Goal: Entertainment & Leisure: Consume media (video, audio)

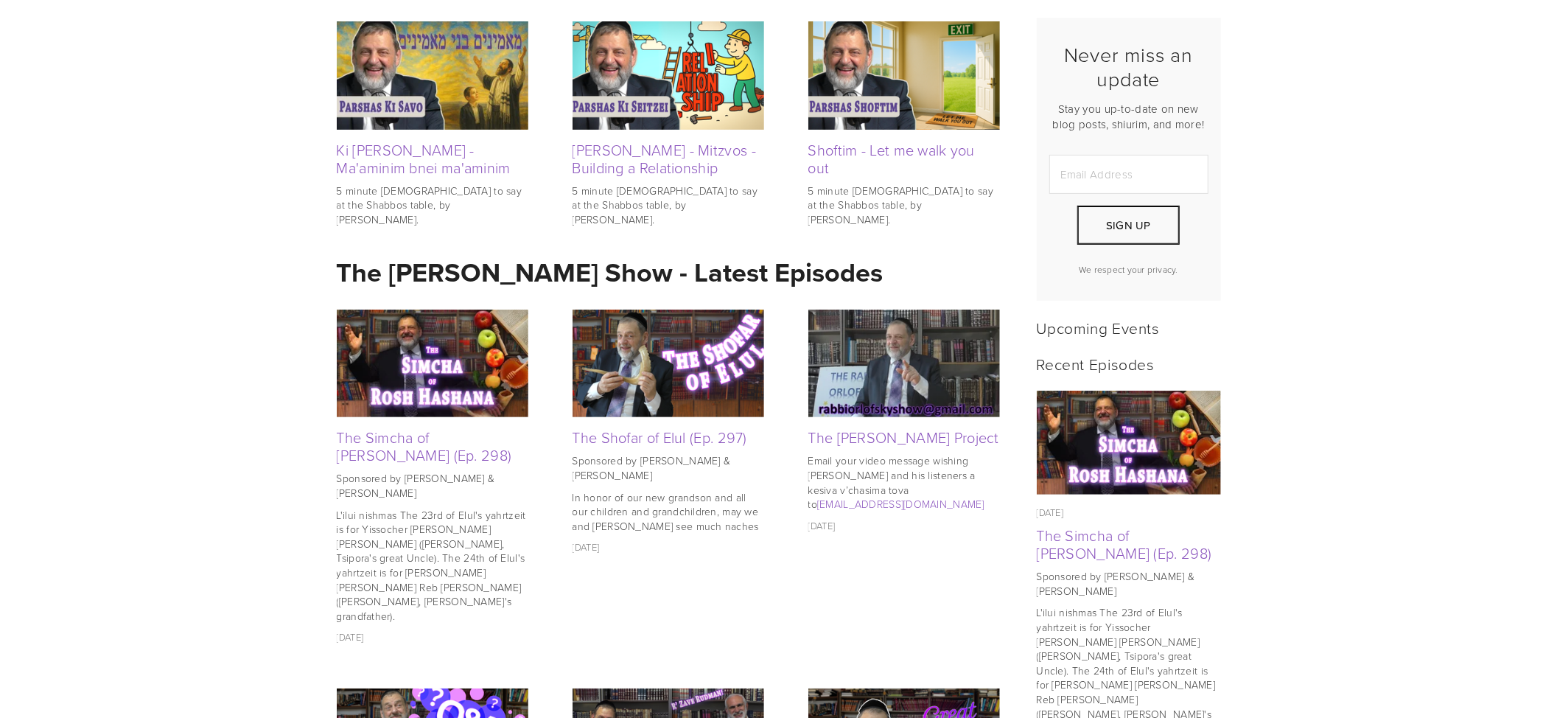
scroll to position [393, 0]
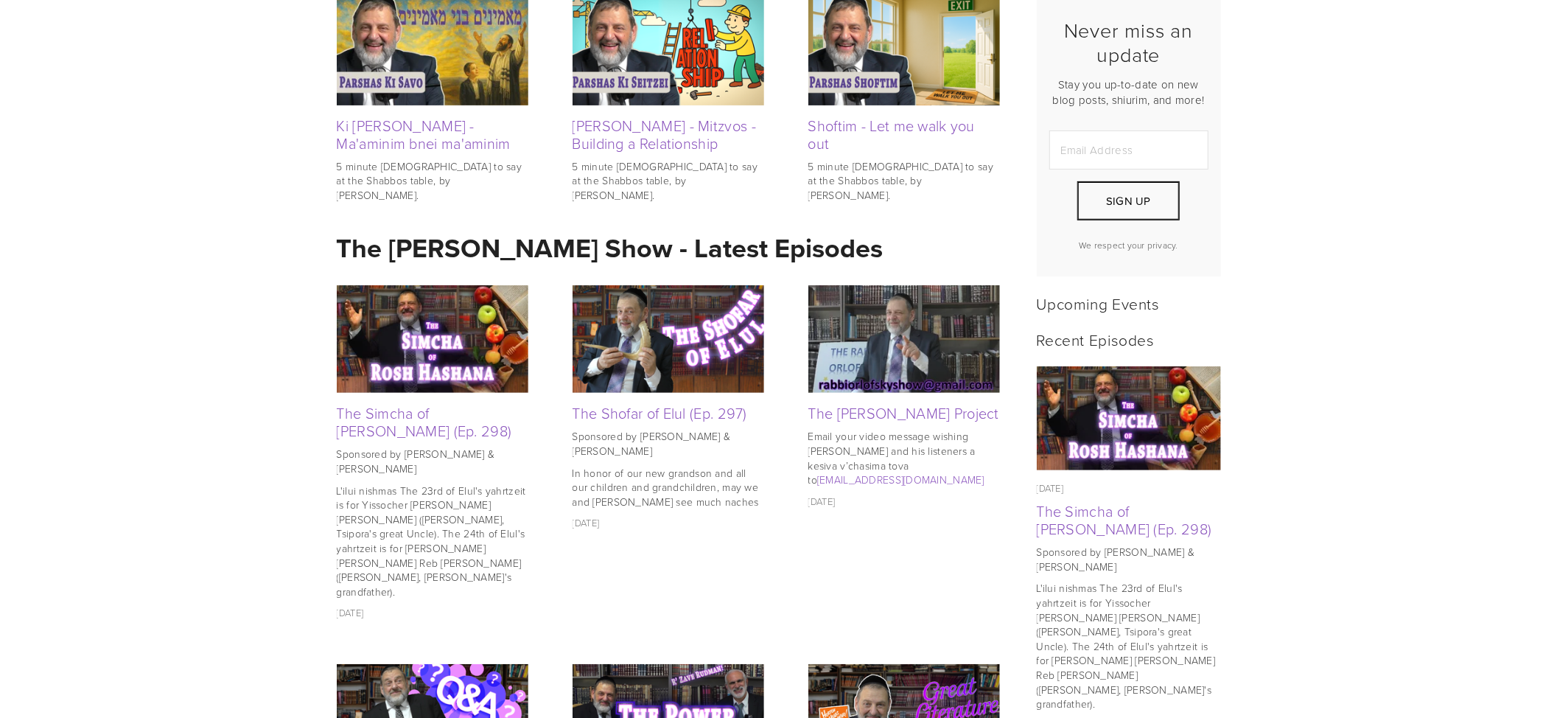
click at [437, 357] on img at bounding box center [433, 339] width 192 height 108
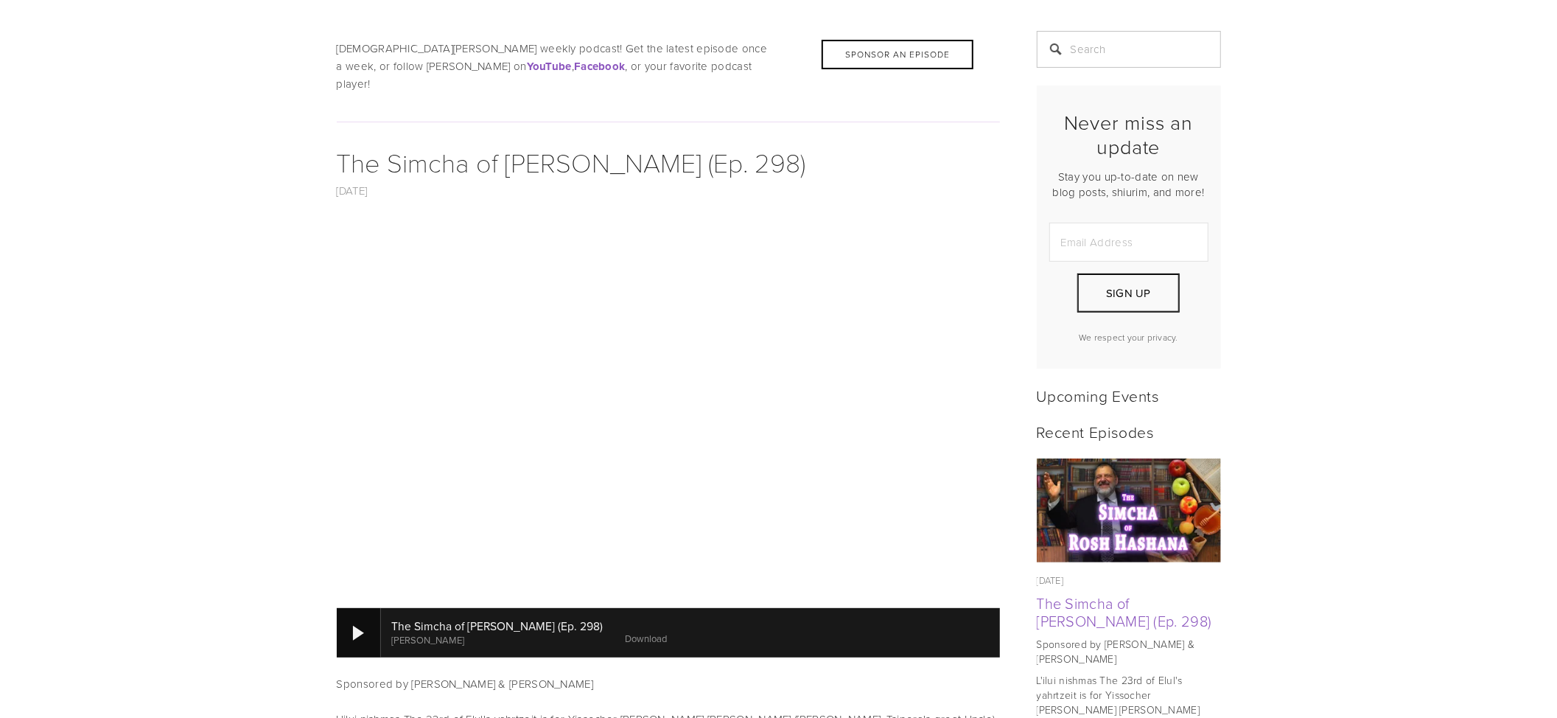
click at [355, 626] on div at bounding box center [358, 633] width 11 height 15
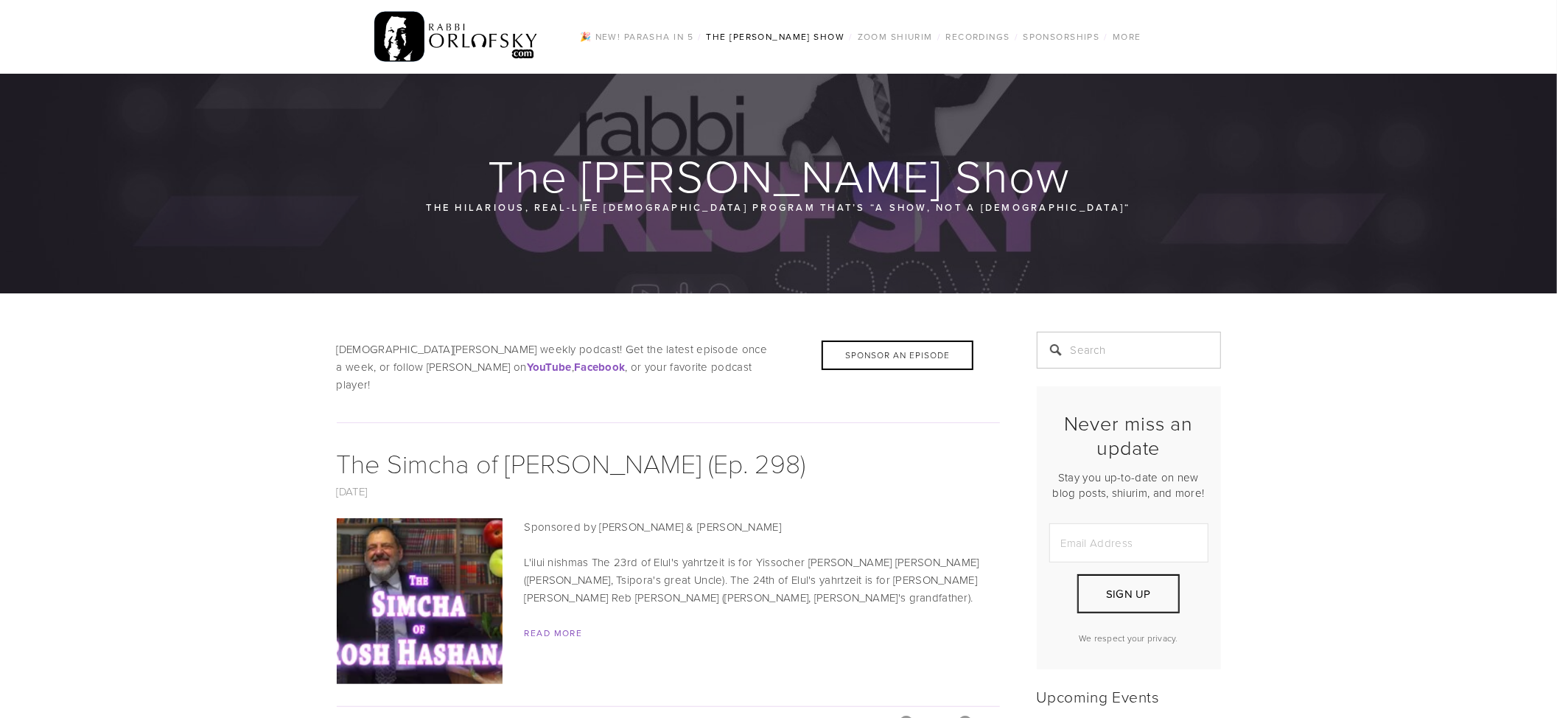
click at [411, 600] on img at bounding box center [419, 601] width 295 height 166
